Goal: Find specific page/section: Find specific page/section

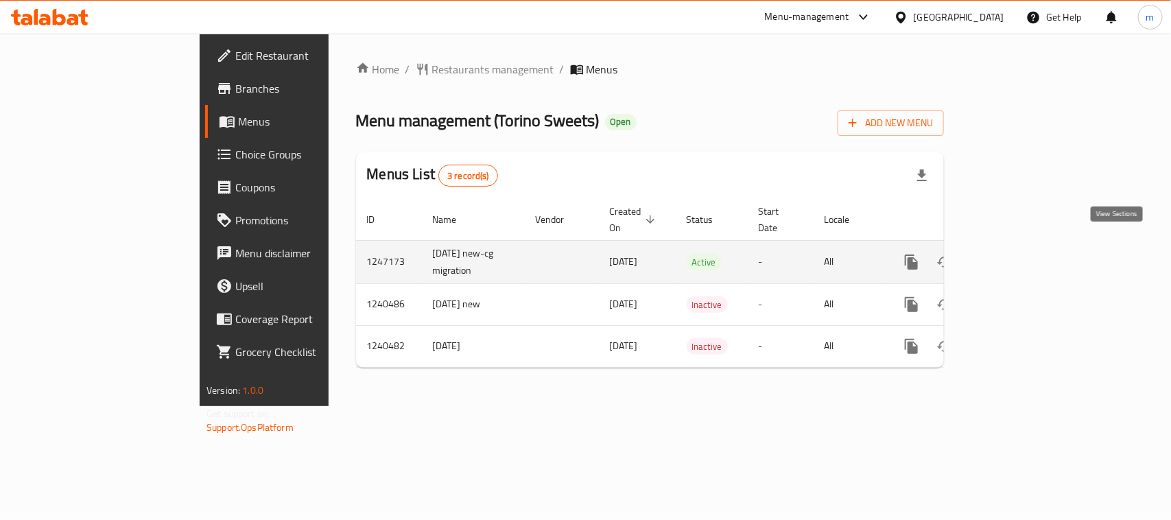
click at [1019, 254] on icon "enhanced table" at bounding box center [1010, 262] width 16 height 16
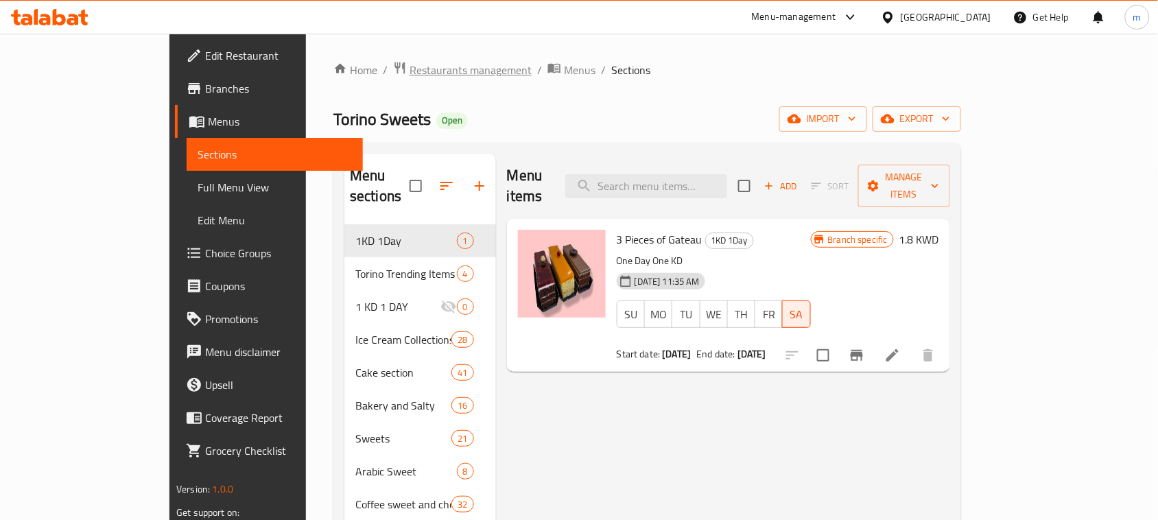
click at [409, 65] on span "Restaurants management" at bounding box center [470, 70] width 122 height 16
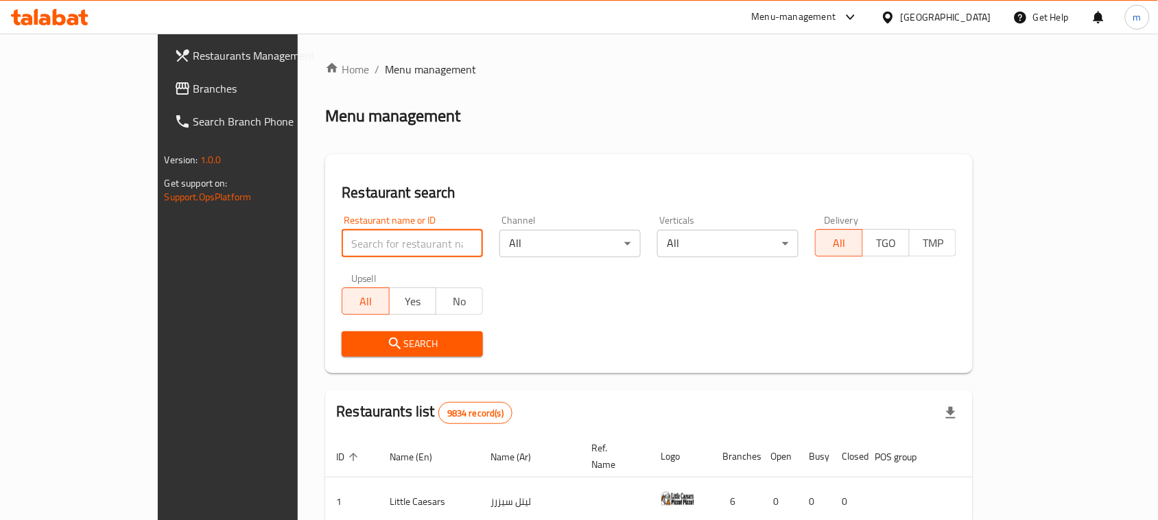
click at [369, 243] on input "search" at bounding box center [412, 243] width 141 height 27
paste input "1247173"
type input "1247173"
click at [402, 345] on span "Search" at bounding box center [412, 343] width 119 height 17
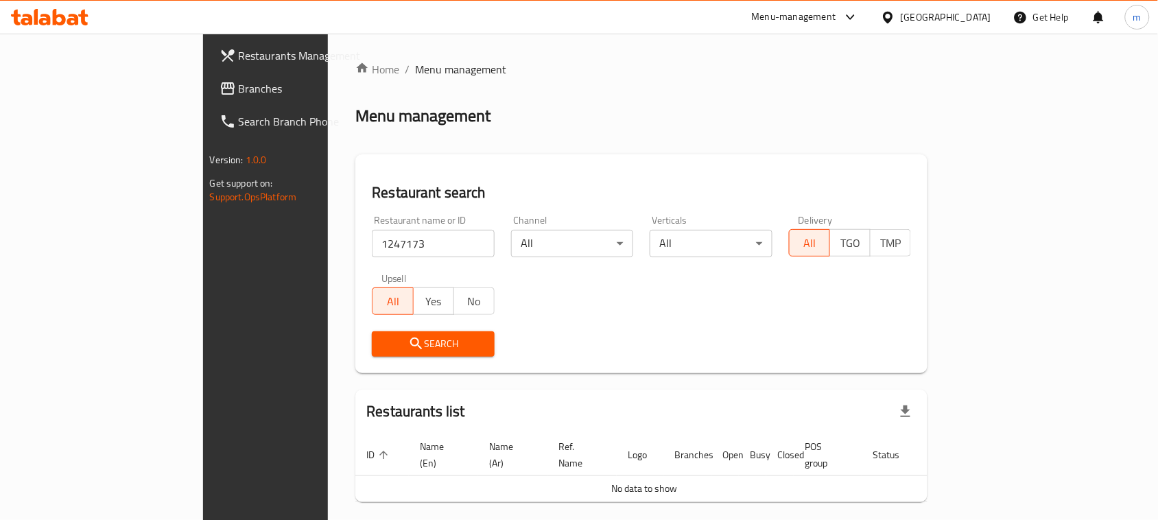
click at [402, 345] on span "Search" at bounding box center [433, 343] width 101 height 17
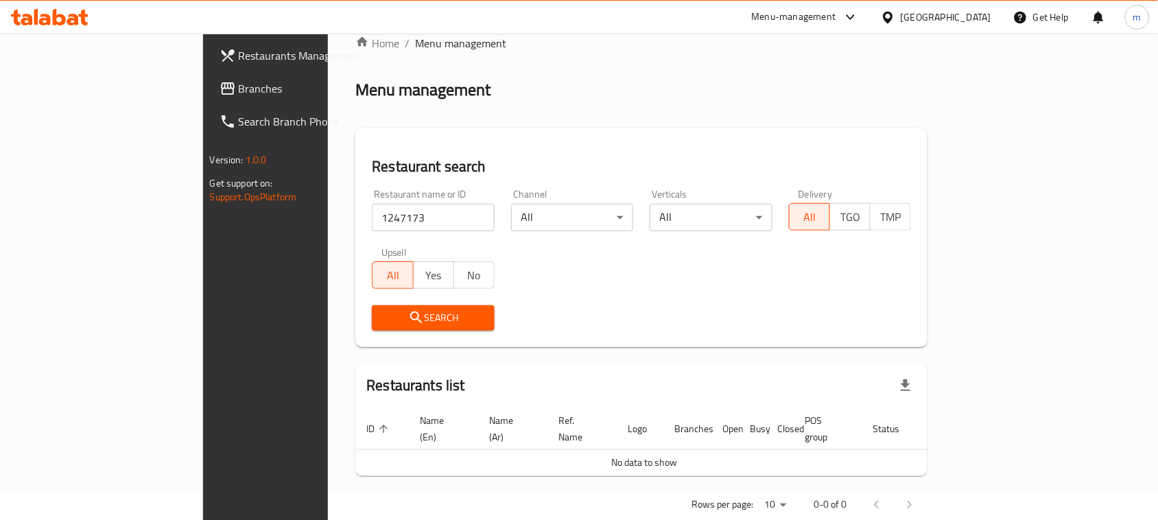
scroll to position [40, 0]
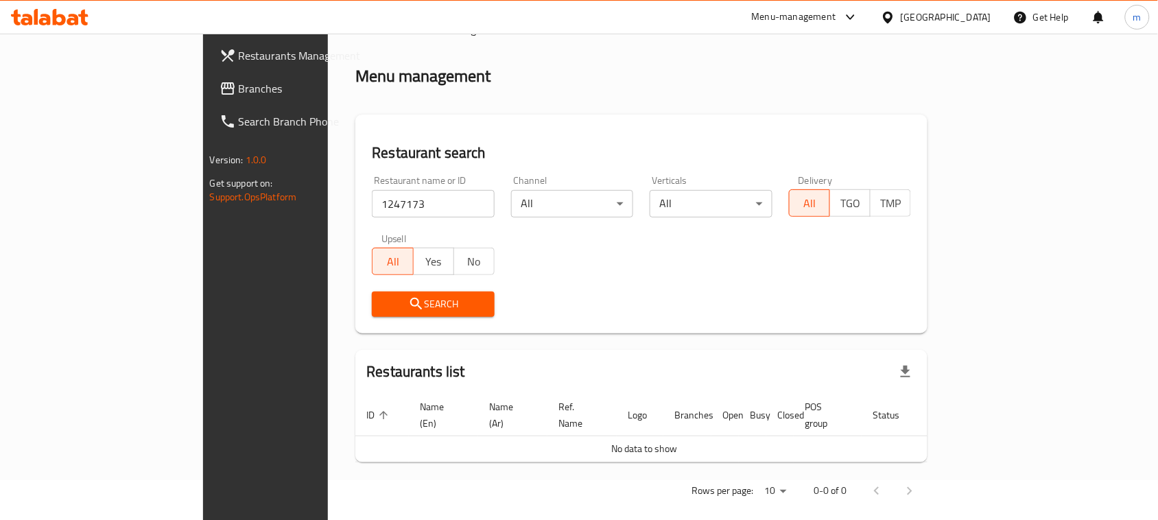
click at [71, 12] on icon at bounding box center [50, 17] width 78 height 16
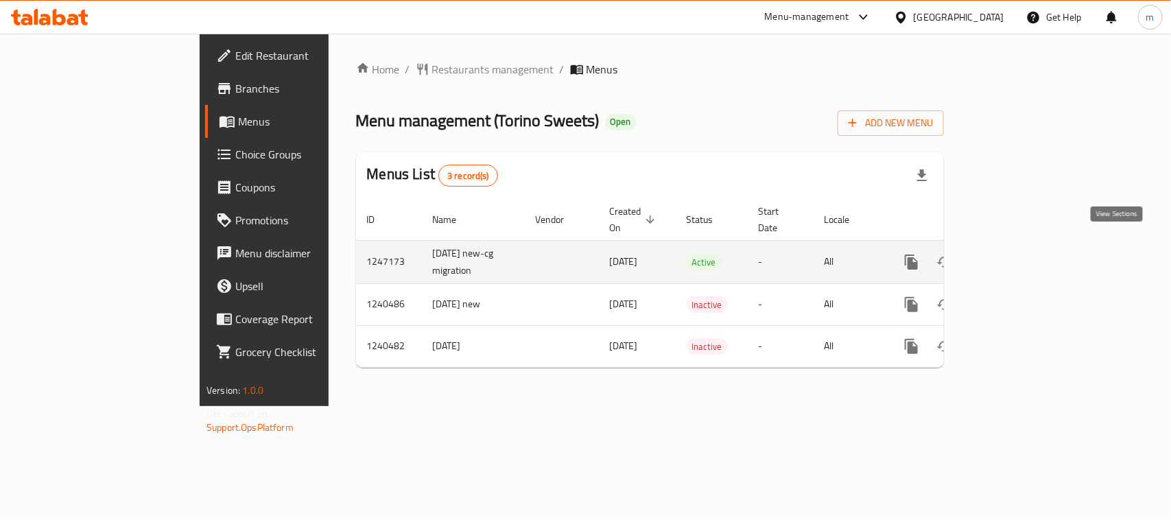
click at [1019, 254] on icon "enhanced table" at bounding box center [1010, 262] width 16 height 16
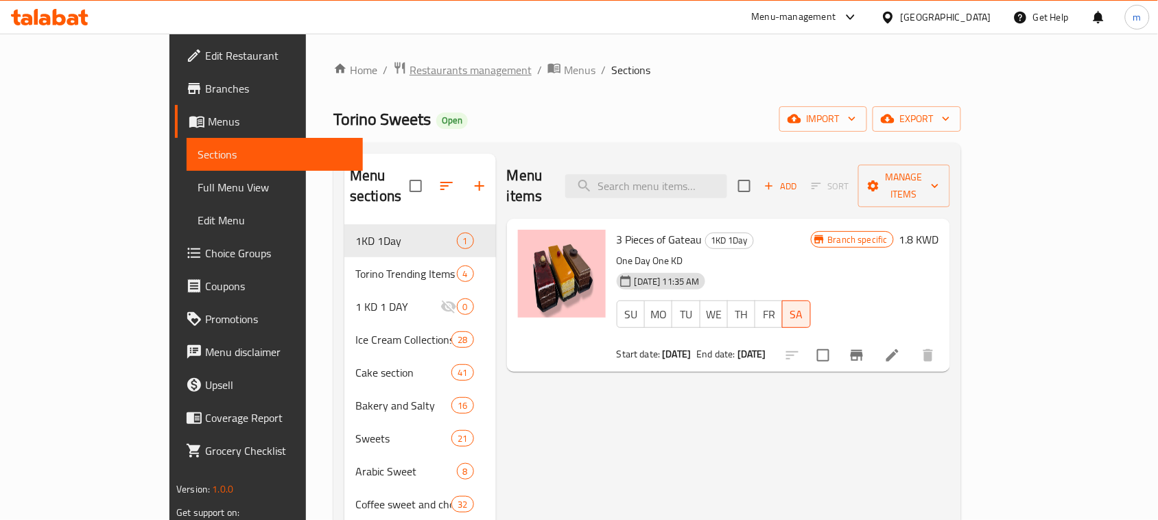
click at [409, 73] on span "Restaurants management" at bounding box center [470, 70] width 122 height 16
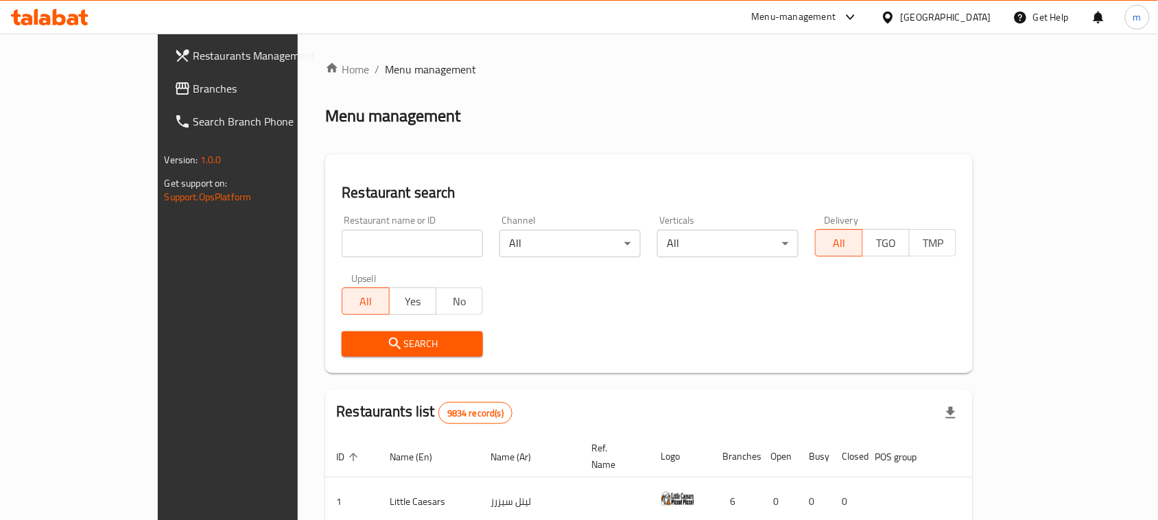
click at [342, 240] on input "search" at bounding box center [412, 243] width 141 height 27
paste input "1247173"
type input "1247173"
click at [355, 350] on span "Search" at bounding box center [412, 343] width 119 height 17
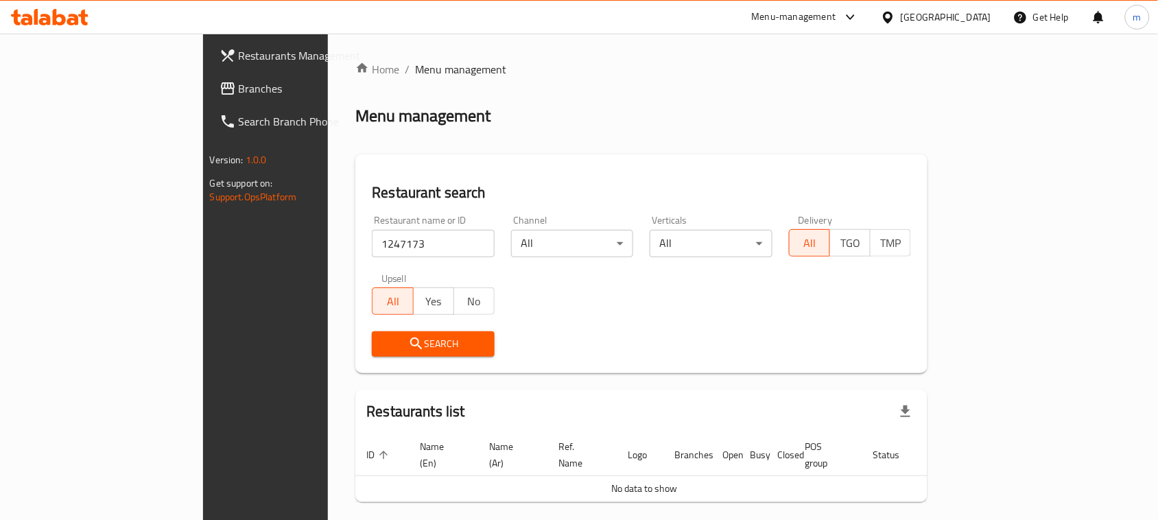
click at [383, 348] on span "Search" at bounding box center [433, 343] width 101 height 17
click at [64, 25] on div at bounding box center [50, 17] width 78 height 16
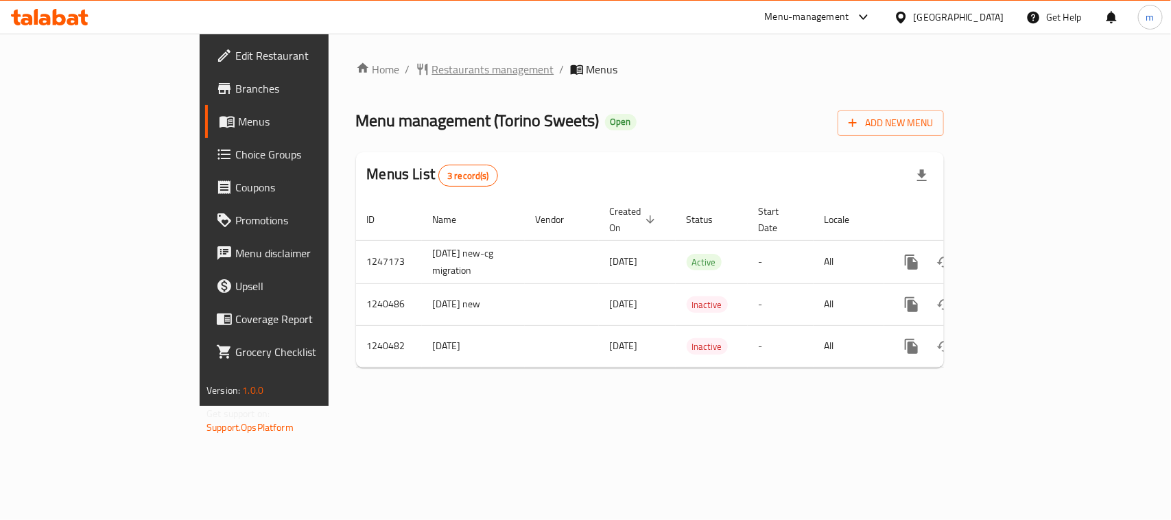
click at [432, 67] on span "Restaurants management" at bounding box center [493, 69] width 122 height 16
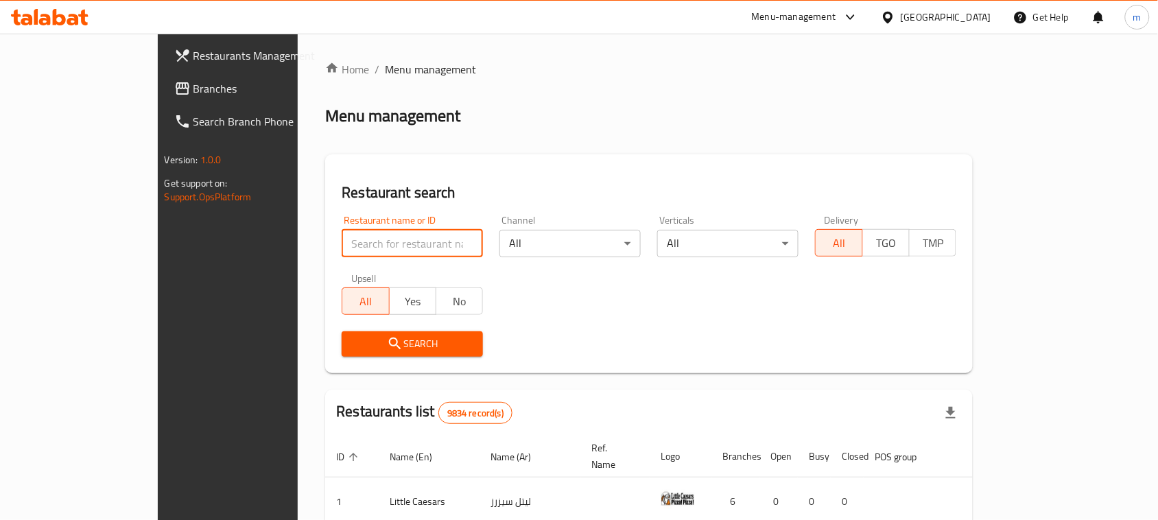
click at [342, 245] on input "search" at bounding box center [412, 243] width 141 height 27
paste input "4378"
type input "4378"
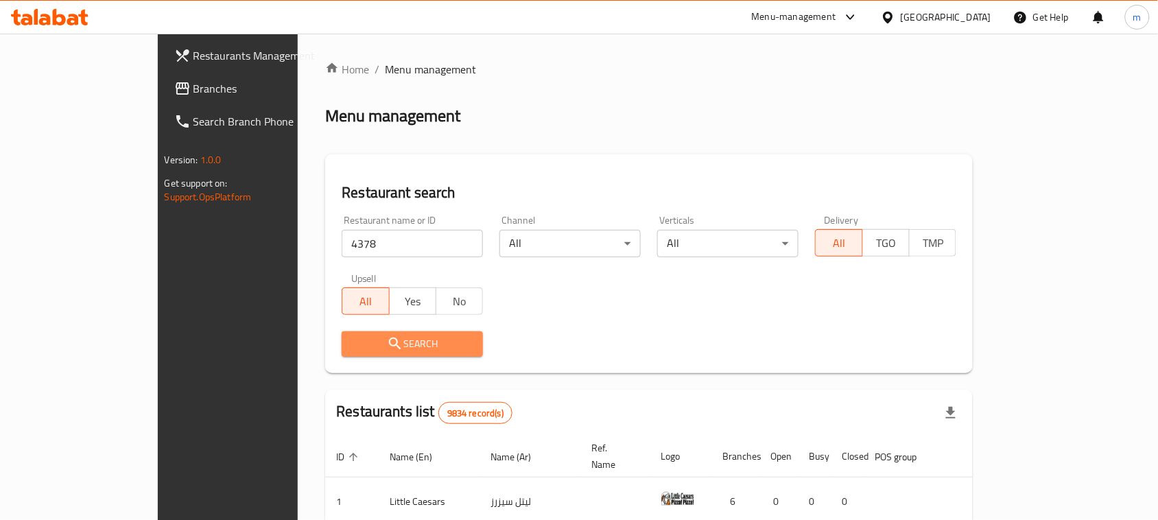
click at [353, 338] on span "Search" at bounding box center [412, 343] width 119 height 17
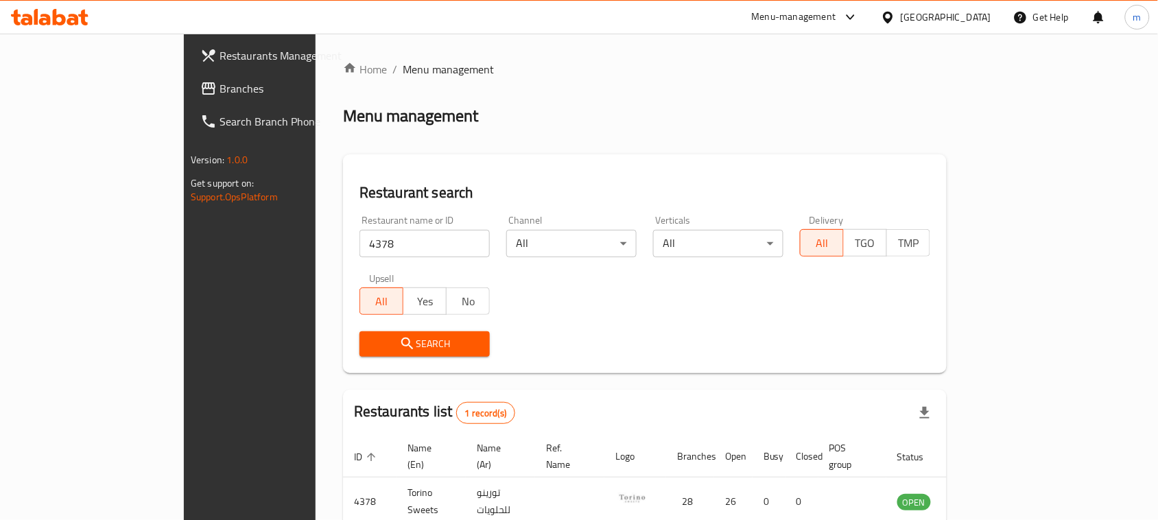
click at [370, 338] on span "Search" at bounding box center [424, 343] width 108 height 17
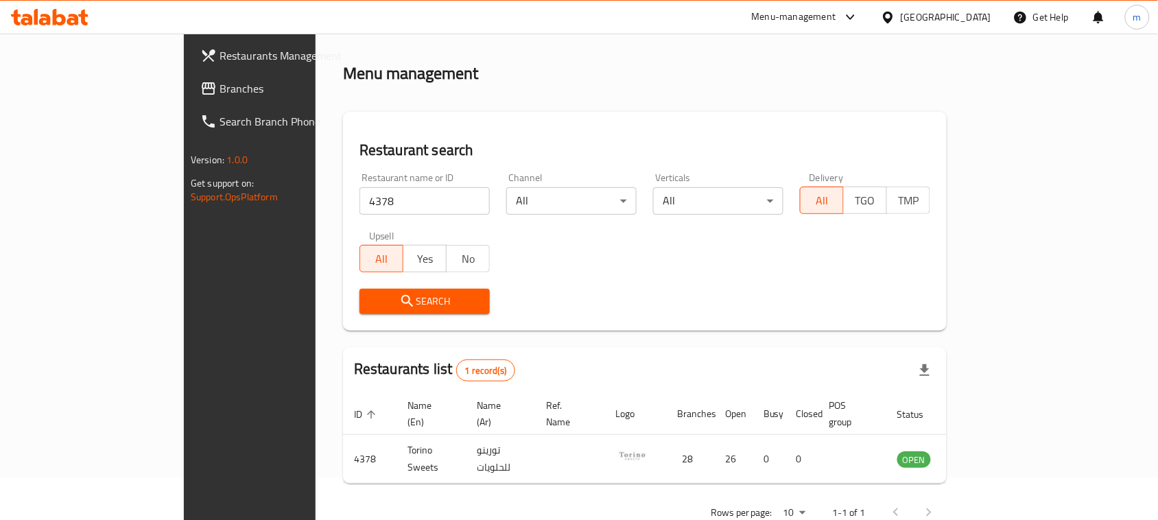
scroll to position [65, 0]
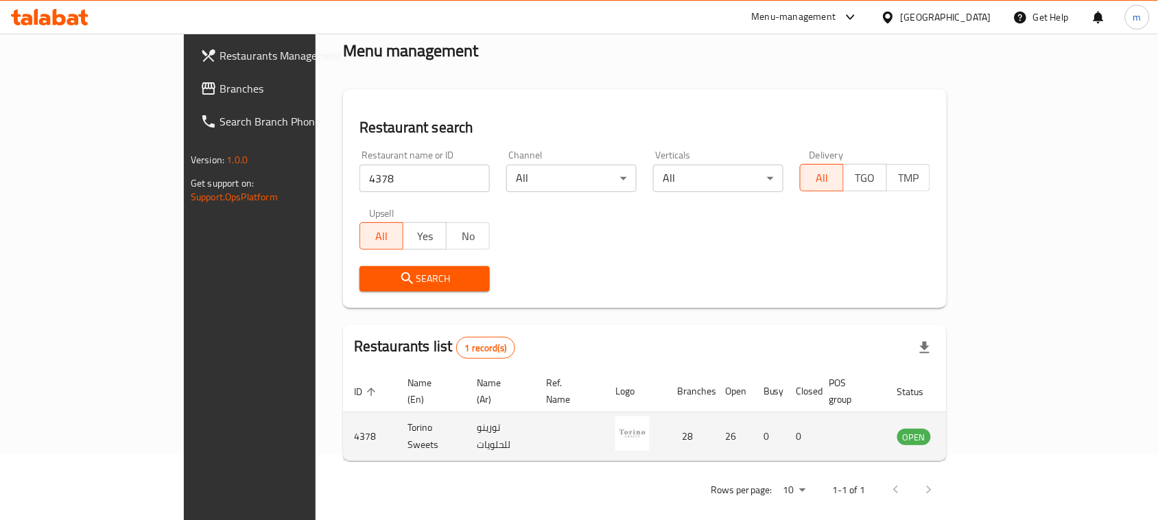
click at [639, 425] on img "enhanced table" at bounding box center [632, 433] width 34 height 34
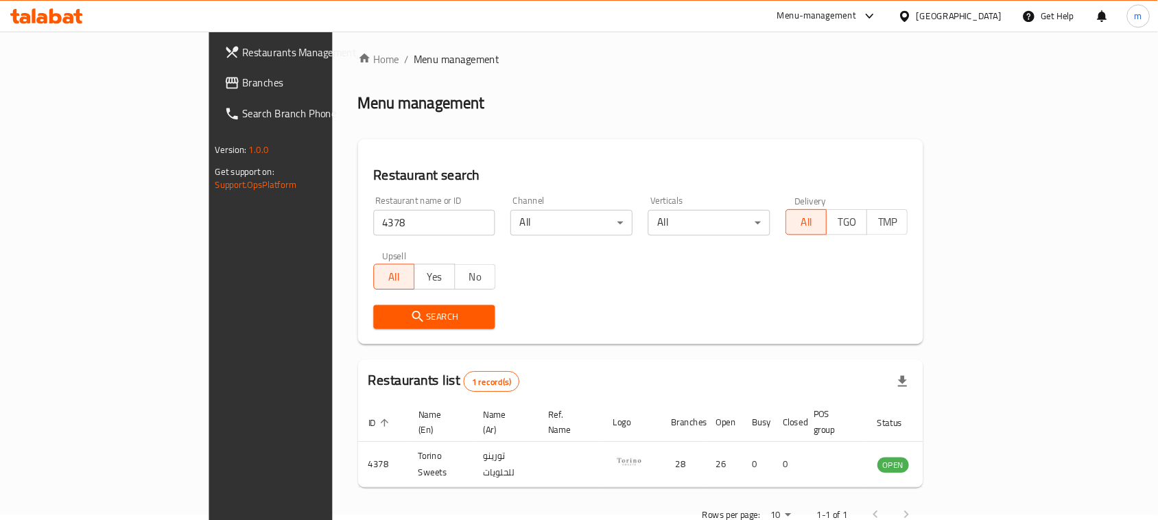
scroll to position [0, 0]
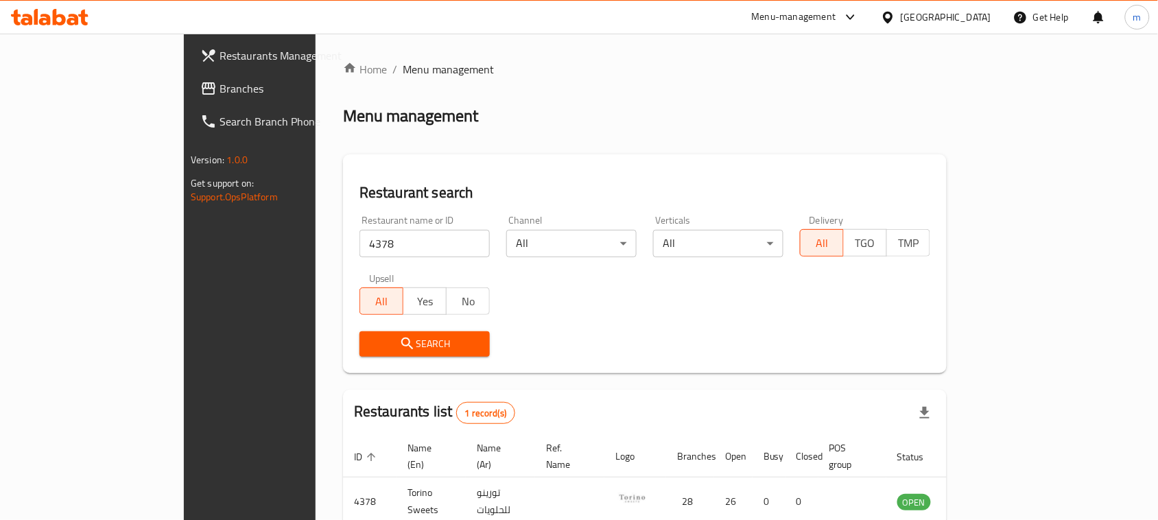
click at [972, 18] on div "[GEOGRAPHIC_DATA]" at bounding box center [946, 17] width 91 height 15
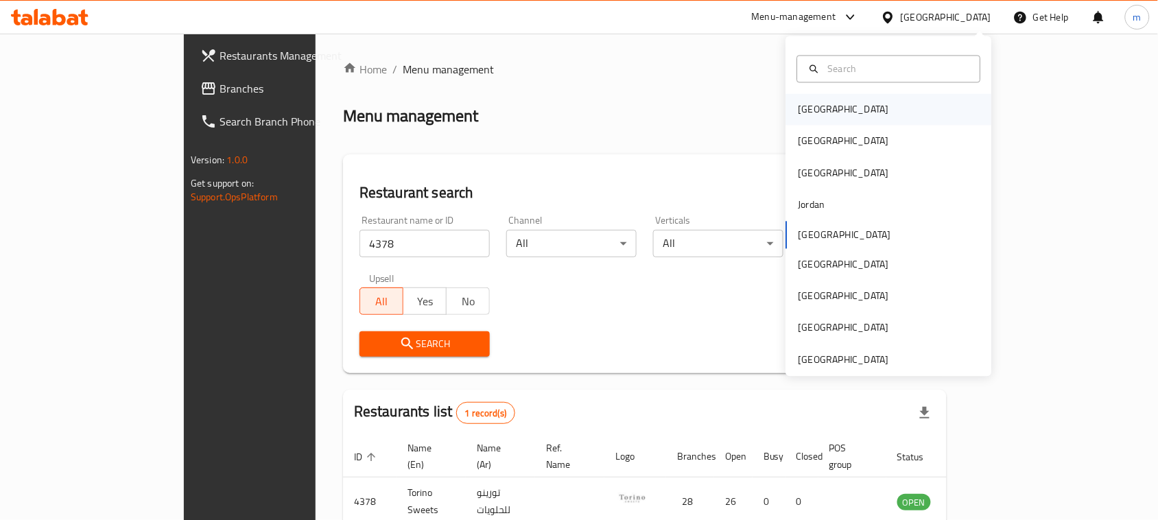
click at [798, 111] on div "[GEOGRAPHIC_DATA]" at bounding box center [843, 109] width 91 height 15
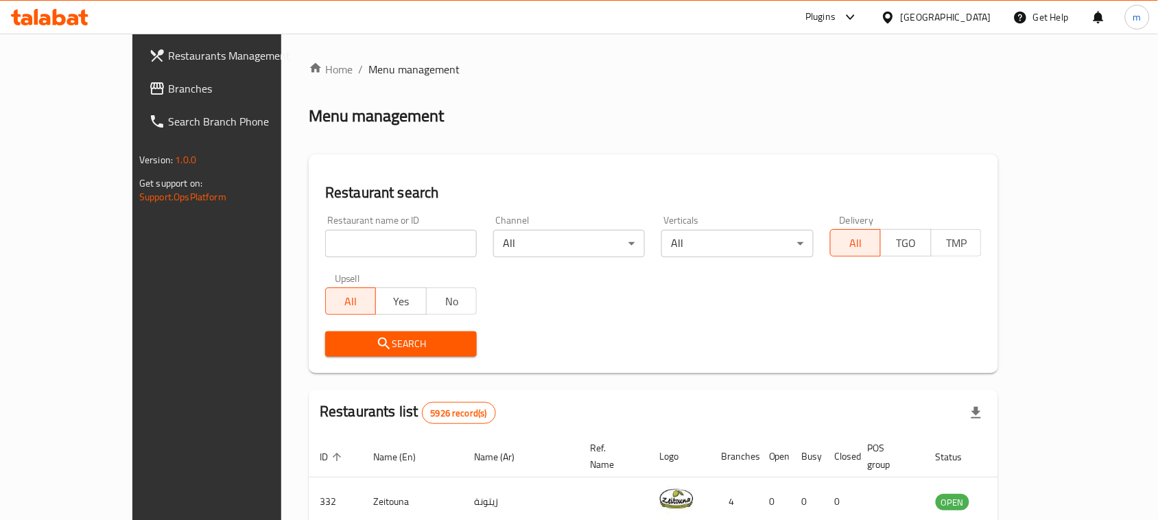
click at [149, 93] on icon at bounding box center [157, 88] width 16 height 16
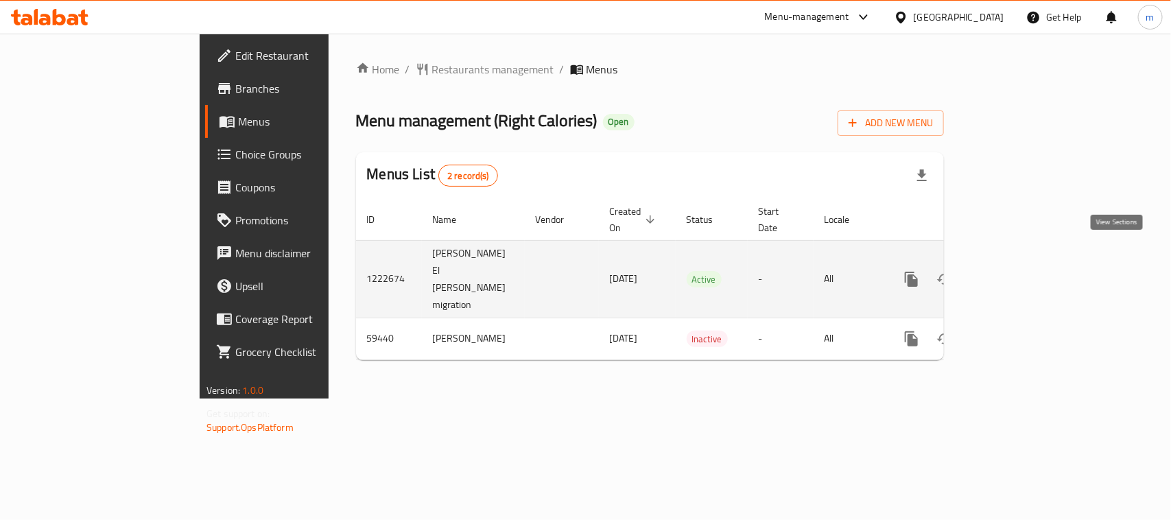
click at [1019, 271] on icon "enhanced table" at bounding box center [1010, 279] width 16 height 16
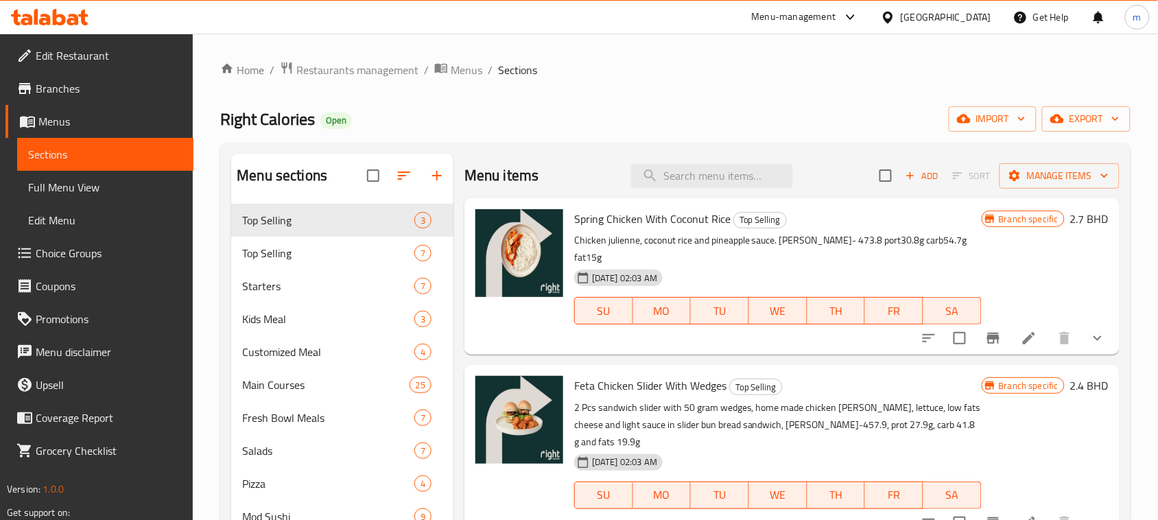
click at [91, 259] on span "Choice Groups" at bounding box center [109, 253] width 147 height 16
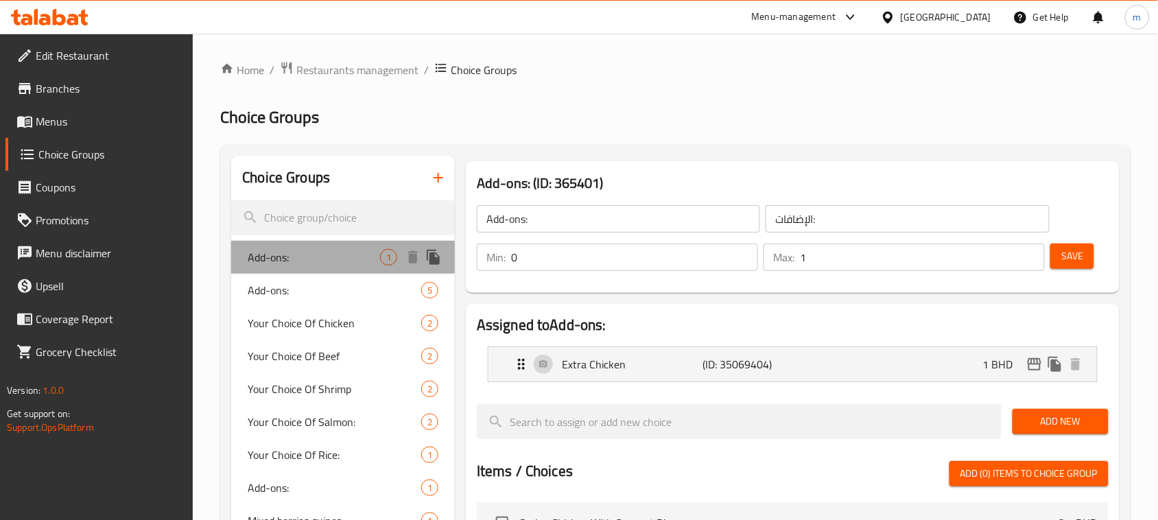
click at [316, 254] on span "Add-ons:" at bounding box center [314, 257] width 132 height 16
